Goal: Use online tool/utility

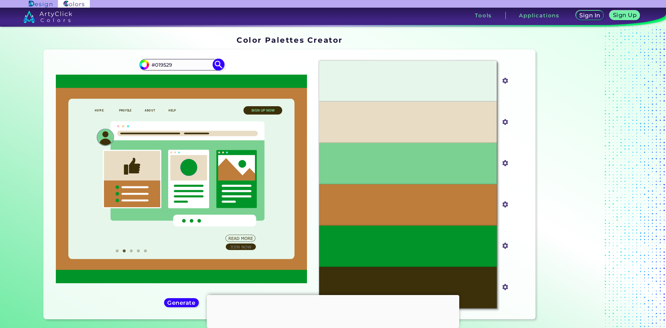
click at [217, 65] on img at bounding box center [218, 65] width 12 height 12
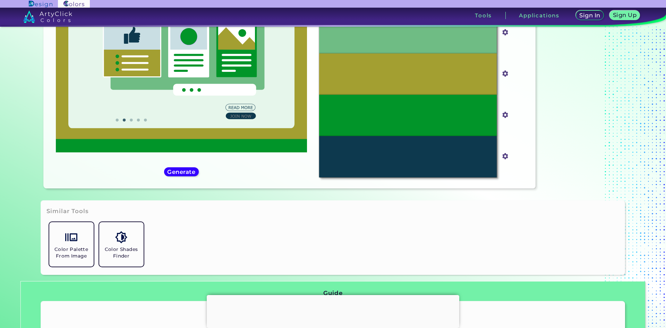
scroll to position [139, 0]
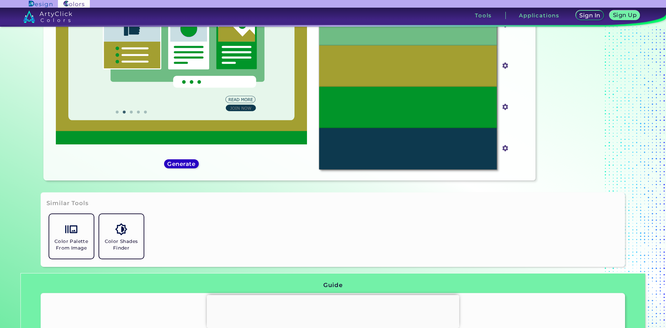
click at [188, 161] on h5 "Generate" at bounding box center [181, 163] width 25 height 5
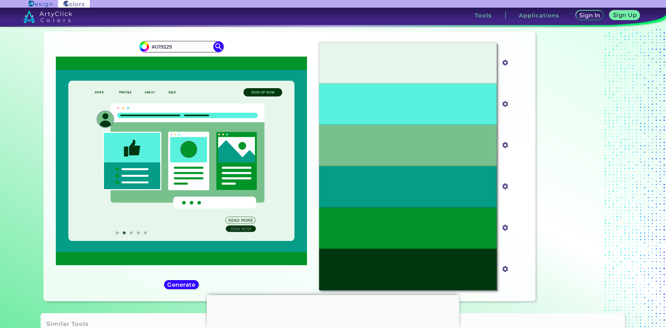
scroll to position [35, 0]
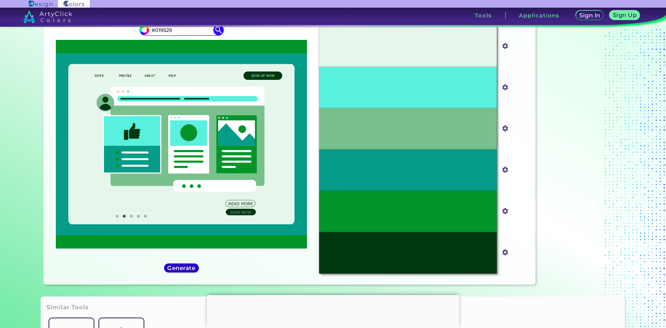
click at [186, 270] on h5 "Generate" at bounding box center [182, 267] width 26 height 5
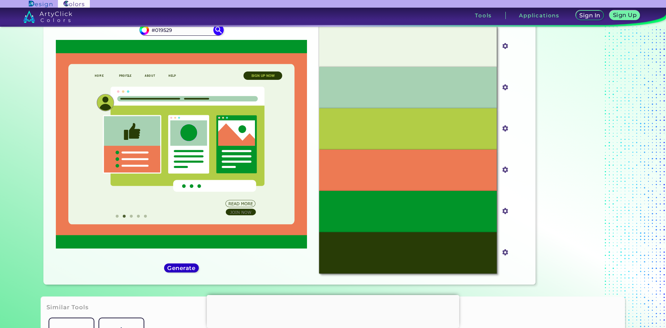
click at [186, 270] on h5 "Generate" at bounding box center [182, 267] width 26 height 5
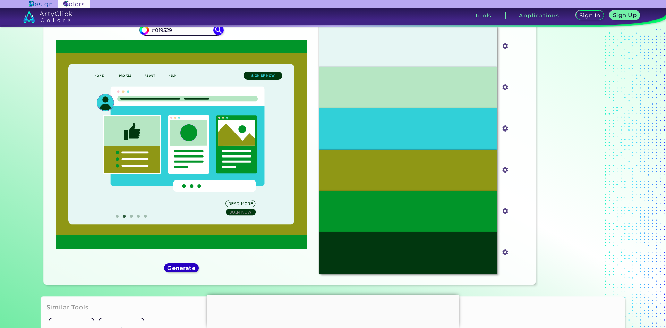
click at [186, 270] on h5 "Generate" at bounding box center [181, 268] width 28 height 6
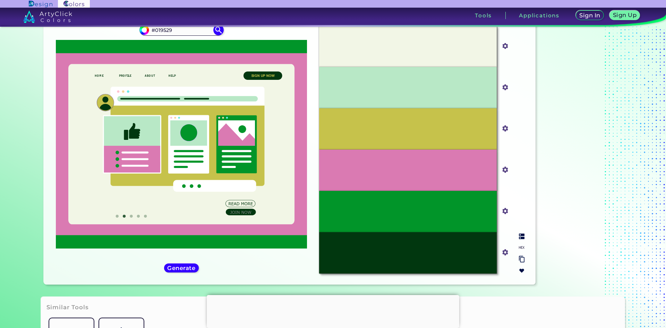
click at [502, 169] on input "#da7ab2" at bounding box center [503, 169] width 9 height 9
click at [177, 269] on h5 "Generate" at bounding box center [181, 267] width 25 height 5
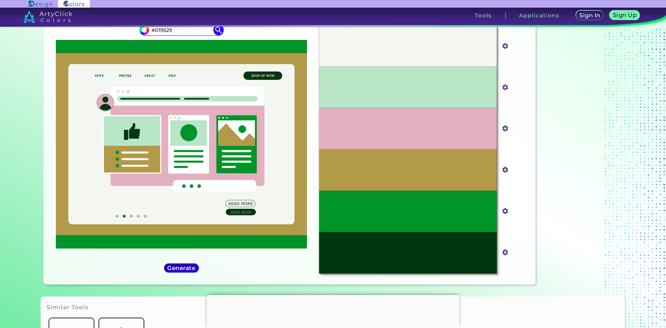
click at [177, 269] on h5 "Generate" at bounding box center [181, 268] width 28 height 6
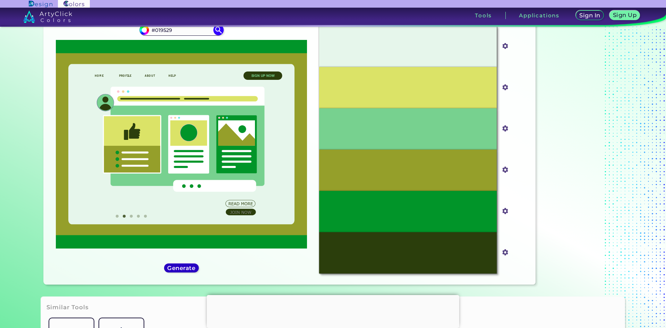
click at [177, 269] on h5 "Generate" at bounding box center [181, 268] width 28 height 6
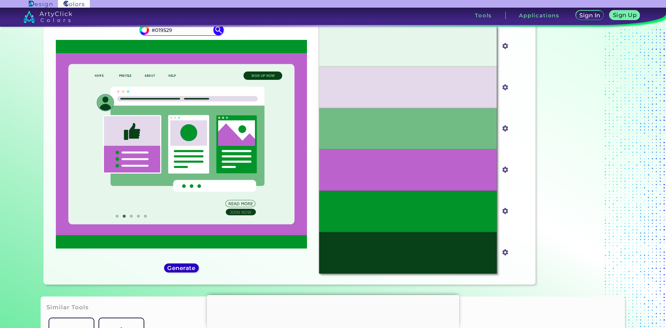
click at [177, 269] on h5 "Generate" at bounding box center [181, 268] width 27 height 6
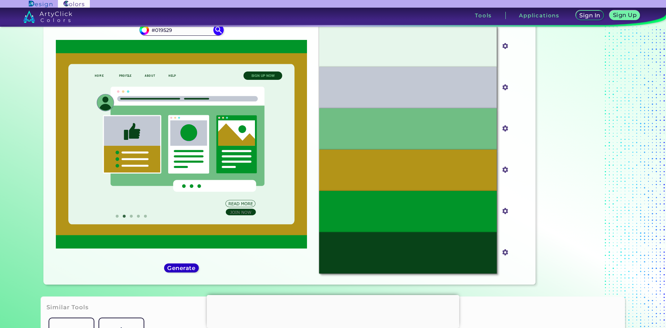
click at [177, 269] on h5 "Generate" at bounding box center [181, 267] width 26 height 5
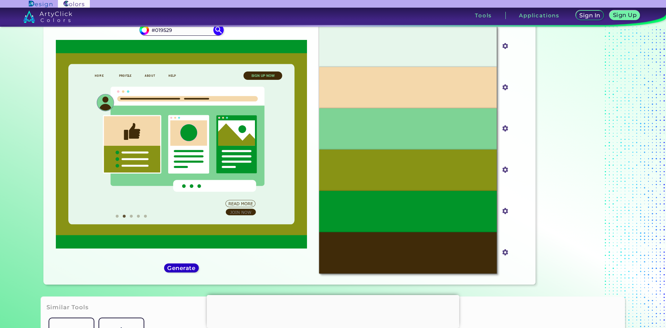
click at [177, 269] on h5 "Generate" at bounding box center [181, 267] width 25 height 5
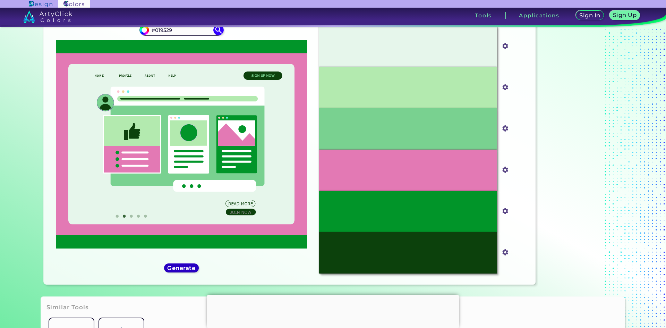
click at [177, 269] on h5 "Generate" at bounding box center [181, 268] width 27 height 6
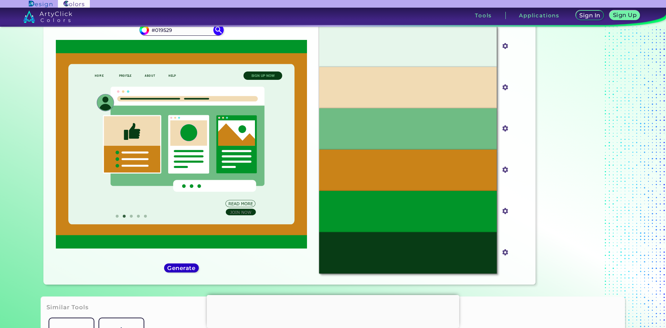
click at [177, 269] on h5 "Generate" at bounding box center [181, 267] width 25 height 5
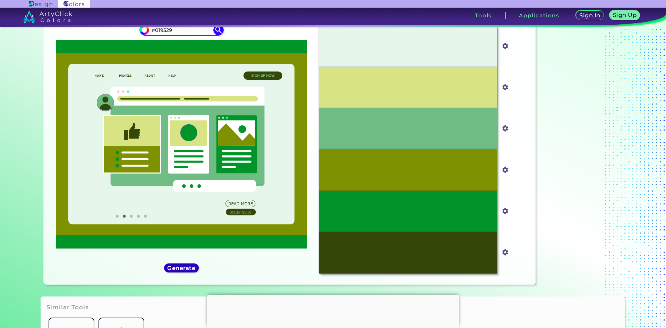
click at [177, 269] on h5 "Generate" at bounding box center [181, 267] width 25 height 5
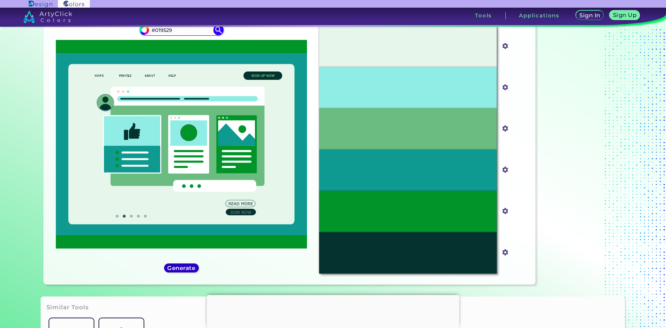
click at [177, 269] on h5 "Generate" at bounding box center [181, 267] width 25 height 5
